Goal: Task Accomplishment & Management: Use online tool/utility

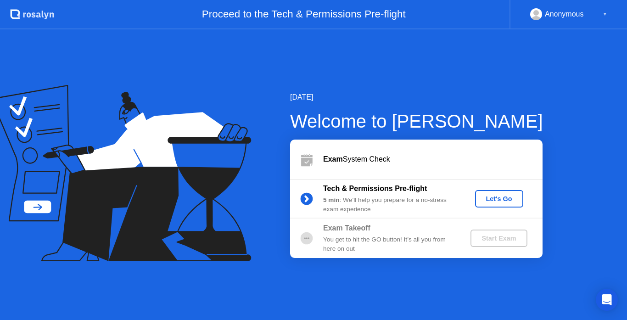
click at [500, 200] on div "Let's Go" at bounding box center [498, 198] width 41 height 7
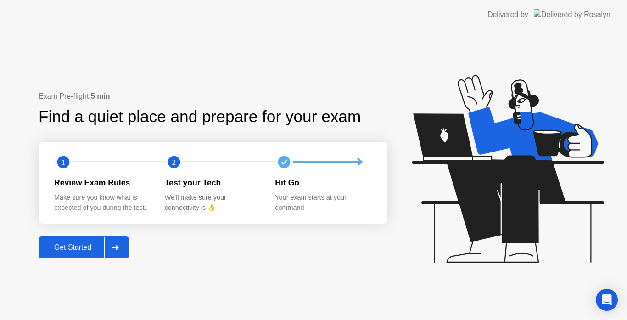
drag, startPoint x: 52, startPoint y: 261, endPoint x: 62, endPoint y: 255, distance: 11.6
click at [57, 258] on div "Exam Pre-flight: 5 min Find a quiet place and prepare for your exam 1 2 Review …" at bounding box center [313, 174] width 627 height 290
click at [68, 254] on button "Get Started" at bounding box center [84, 247] width 90 height 22
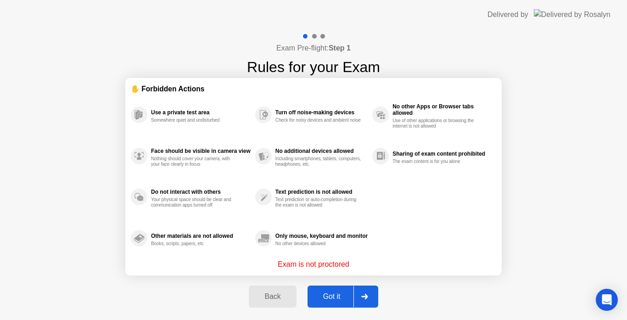
click at [333, 295] on div "Got it" at bounding box center [331, 296] width 43 height 8
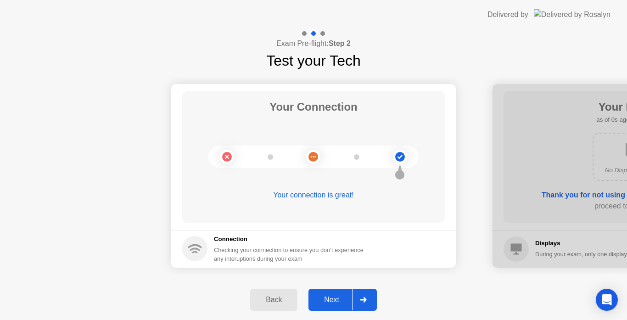
click at [337, 300] on div "Next" at bounding box center [331, 299] width 41 height 8
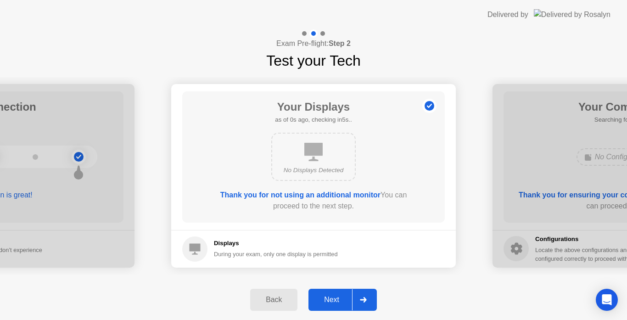
click at [341, 294] on button "Next" at bounding box center [342, 300] width 68 height 22
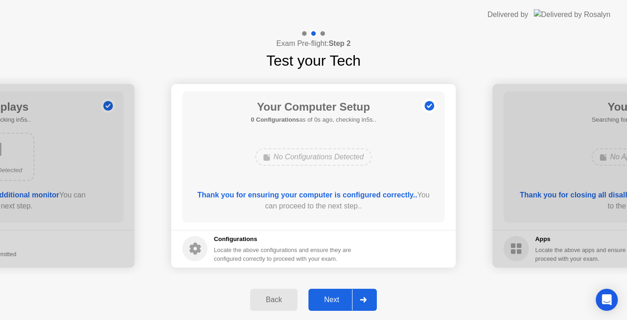
click at [336, 295] on div "Next" at bounding box center [331, 299] width 41 height 8
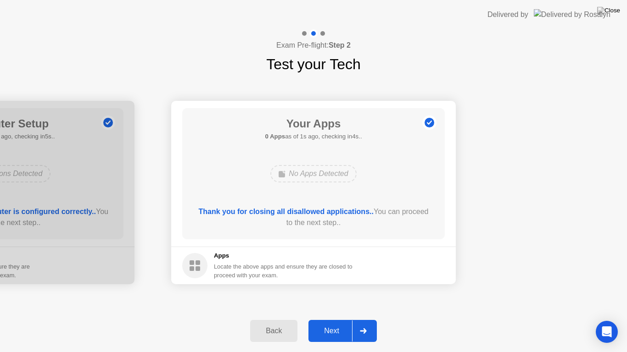
click at [339, 319] on button "Next" at bounding box center [342, 331] width 68 height 22
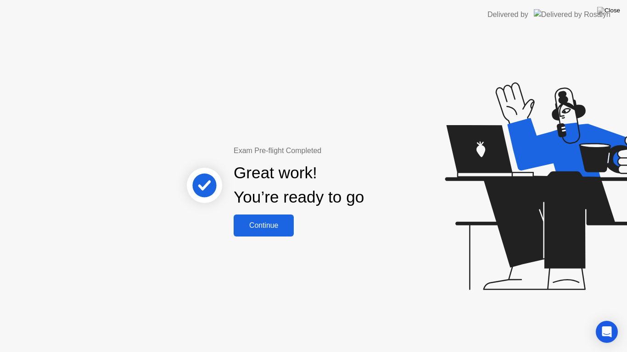
click at [269, 224] on div "Continue" at bounding box center [263, 226] width 55 height 8
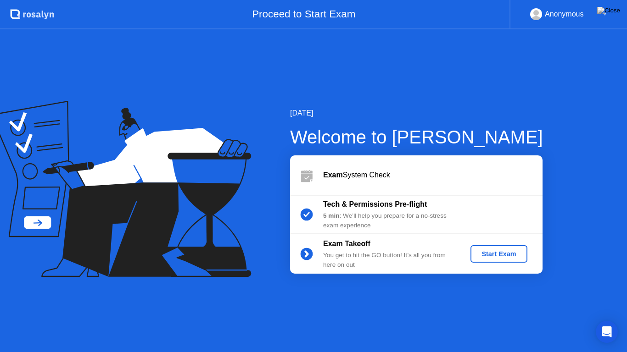
click at [395, 201] on b "Tech & Permissions Pre-flight" at bounding box center [375, 204] width 104 height 8
click at [502, 246] on button "Start Exam" at bounding box center [498, 253] width 56 height 17
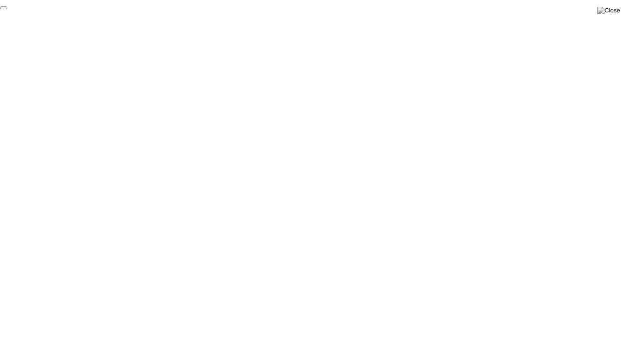
click at [7, 9] on button "End Proctoring Session" at bounding box center [3, 7] width 7 height 3
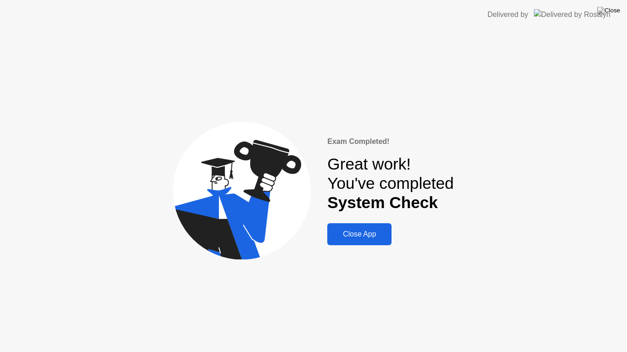
click at [343, 238] on div "Close App" at bounding box center [359, 234] width 59 height 8
